Goal: Find specific page/section: Find specific page/section

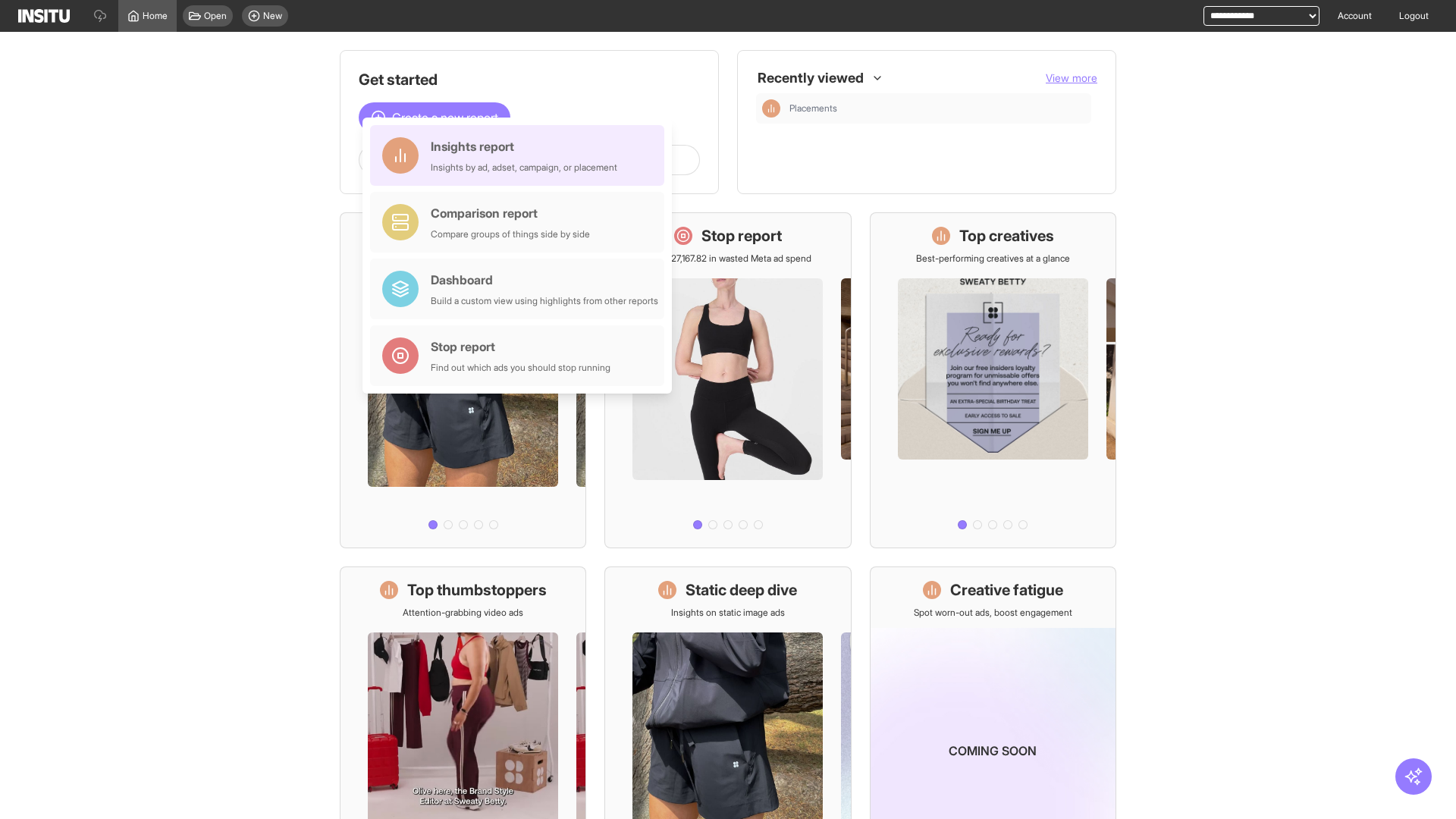
click at [521, 155] on div "Insights report Insights by ad, adset, campaign, or placement" at bounding box center [523, 155] width 187 height 36
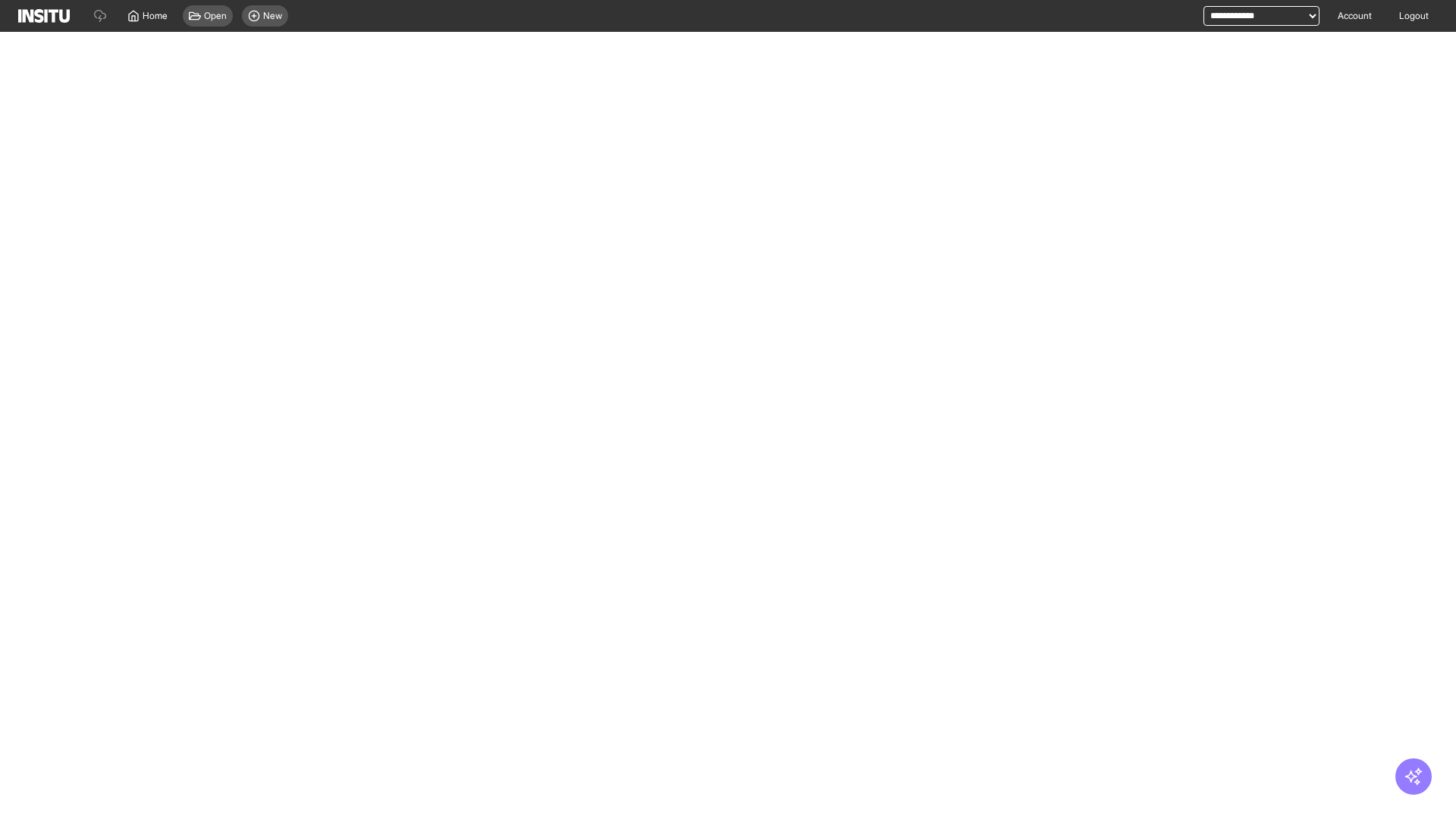
select select "**"
